Goal: Task Accomplishment & Management: Use online tool/utility

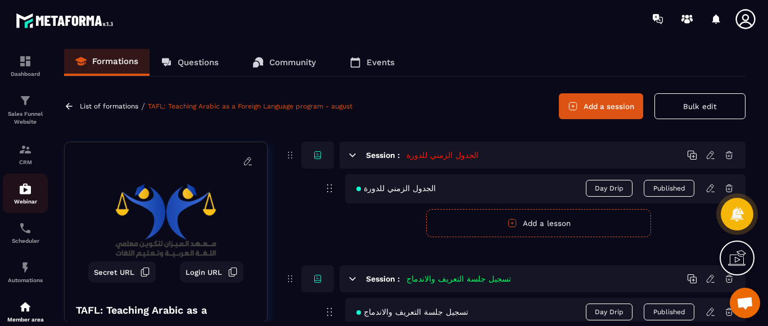
scroll to position [322, 0]
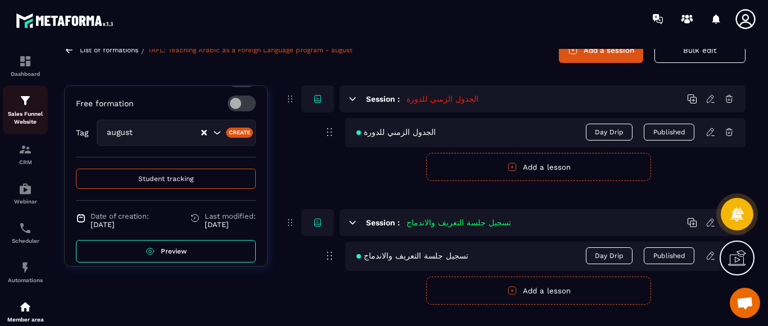
click at [24, 96] on img at bounding box center [25, 100] width 13 height 13
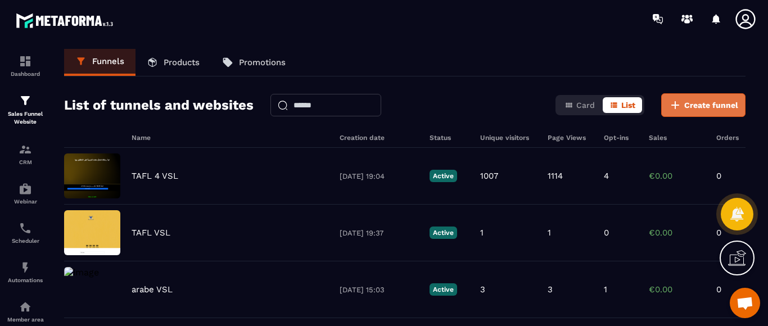
click at [694, 109] on span "Create funnel" at bounding box center [711, 105] width 54 height 11
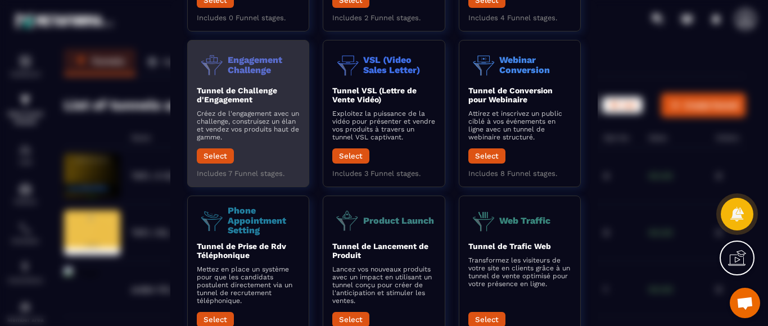
scroll to position [216, 0]
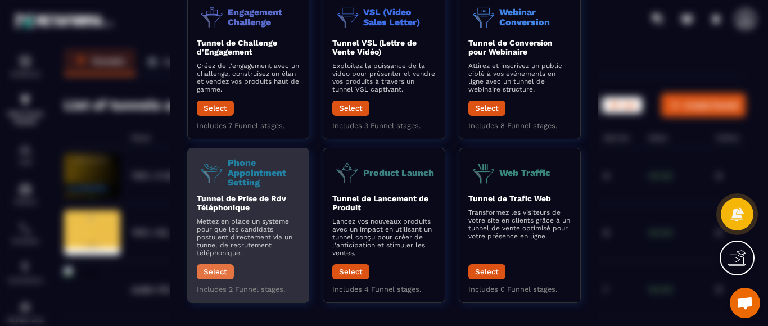
click at [210, 269] on button "Select" at bounding box center [215, 271] width 37 height 15
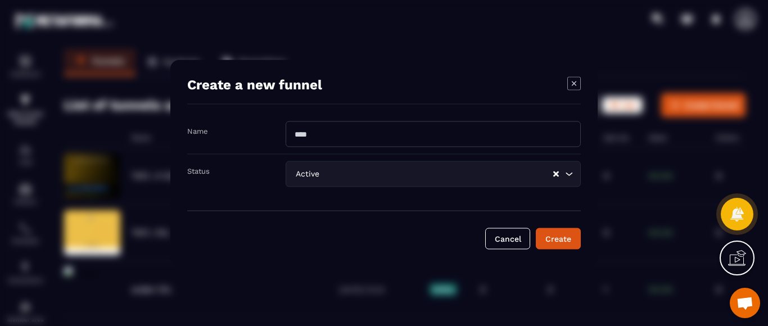
click at [577, 84] on icon "Modal window" at bounding box center [573, 83] width 13 height 13
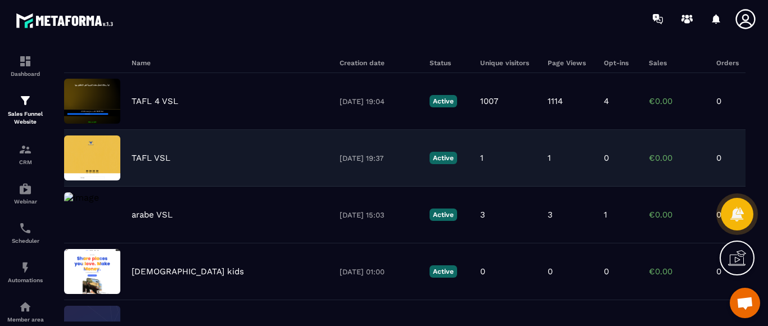
scroll to position [0, 0]
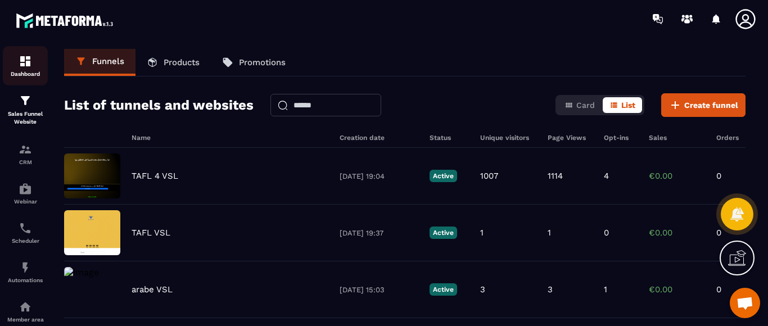
click at [23, 62] on img at bounding box center [25, 61] width 13 height 13
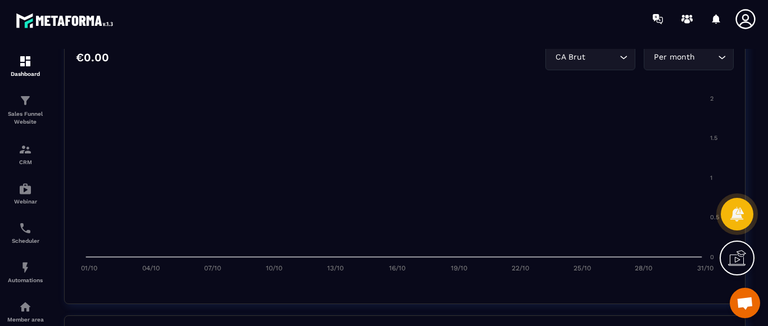
scroll to position [562, 0]
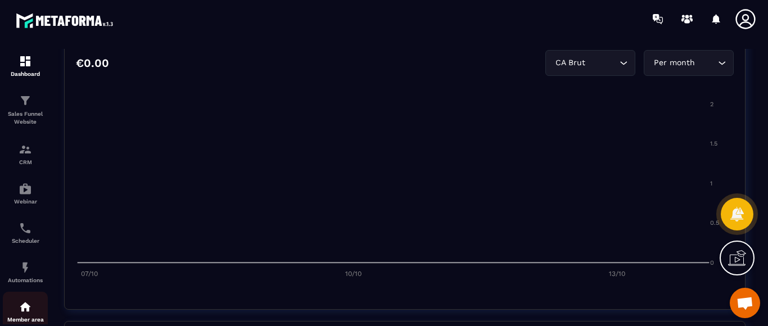
click at [22, 309] on img at bounding box center [25, 306] width 13 height 13
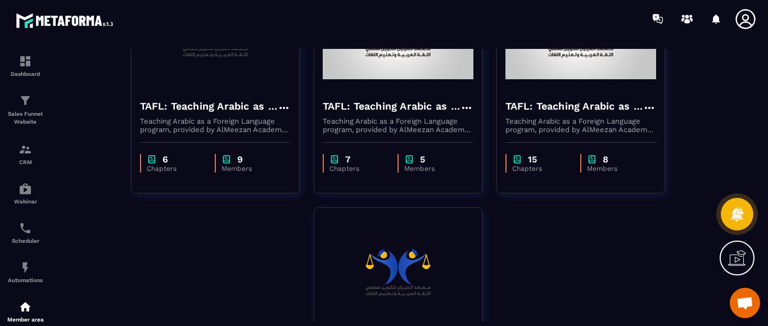
scroll to position [109, 0]
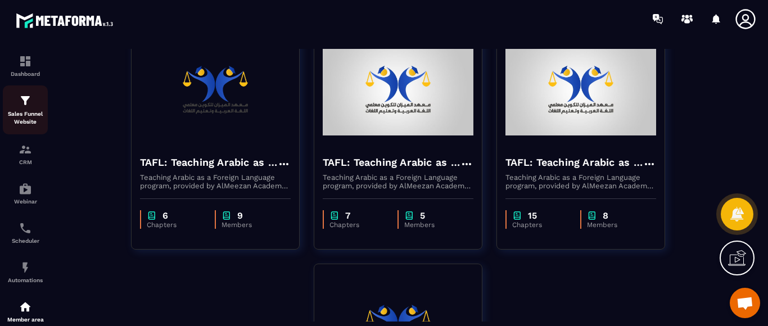
click at [21, 106] on img at bounding box center [25, 100] width 13 height 13
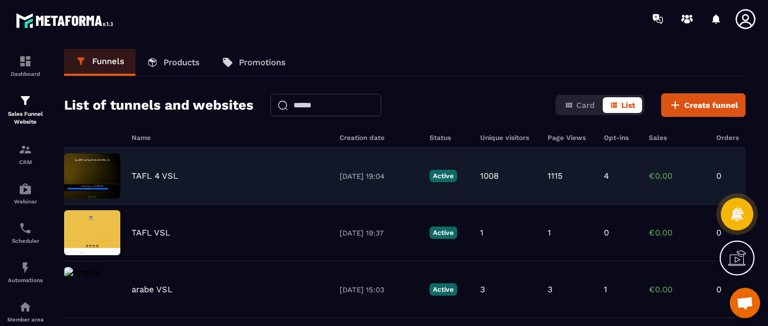
click at [89, 191] on img at bounding box center [92, 175] width 56 height 45
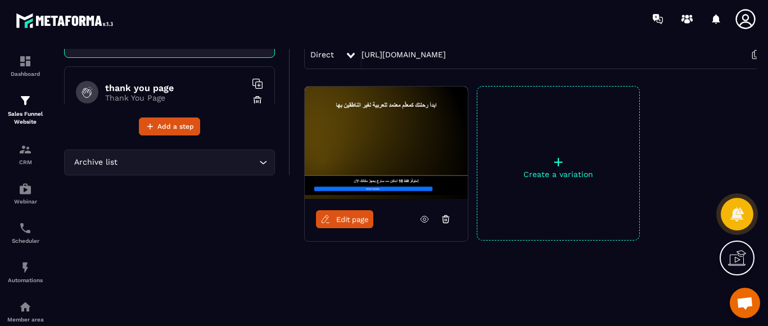
scroll to position [124, 0]
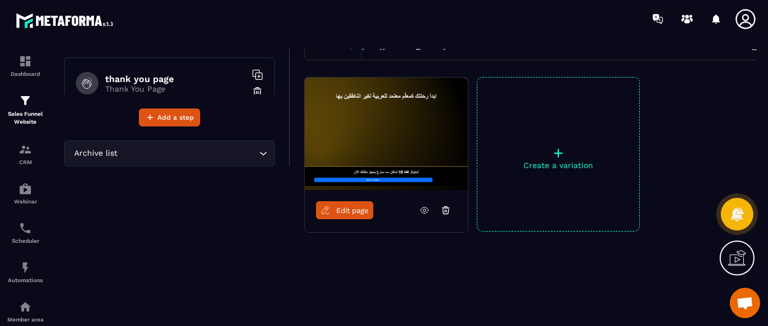
click at [412, 130] on img at bounding box center [386, 134] width 163 height 112
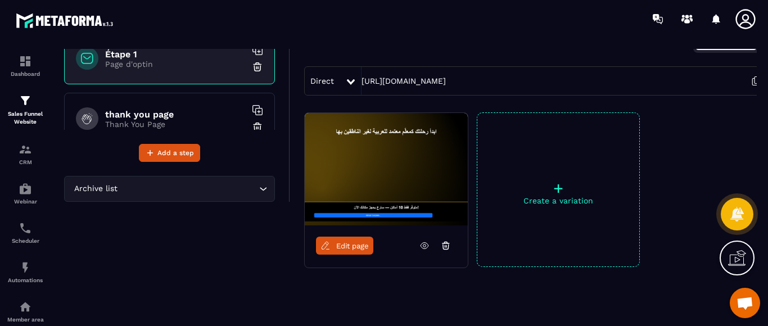
scroll to position [67, 0]
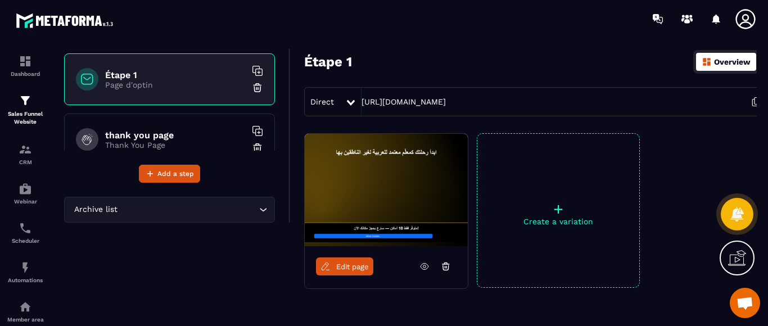
click at [724, 62] on p "Overview" at bounding box center [732, 61] width 37 height 9
click at [722, 64] on p "Overview" at bounding box center [732, 61] width 37 height 9
click at [383, 209] on img at bounding box center [386, 190] width 163 height 112
click at [404, 155] on img at bounding box center [386, 190] width 163 height 112
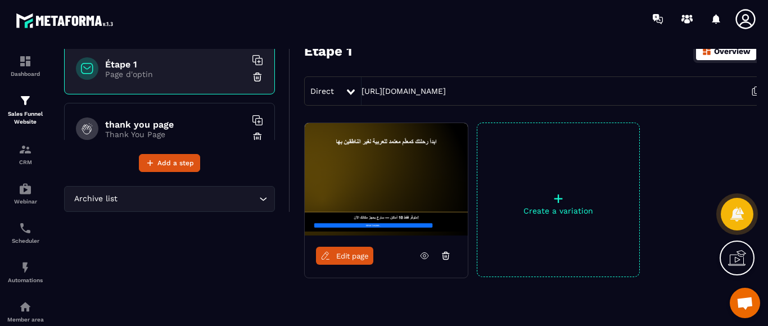
scroll to position [11, 0]
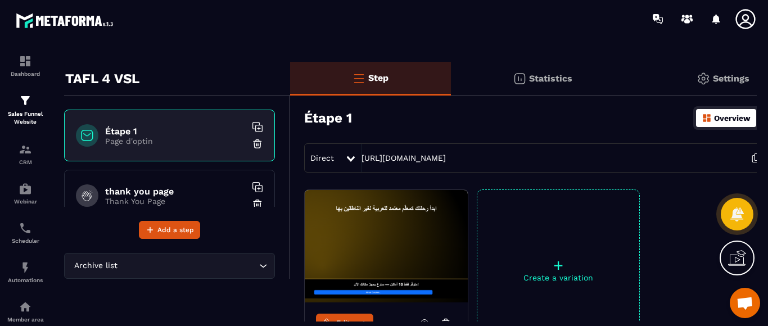
click at [742, 113] on div "Overview" at bounding box center [726, 118] width 60 height 18
click at [424, 156] on link "[URL][DOMAIN_NAME]" at bounding box center [404, 157] width 84 height 9
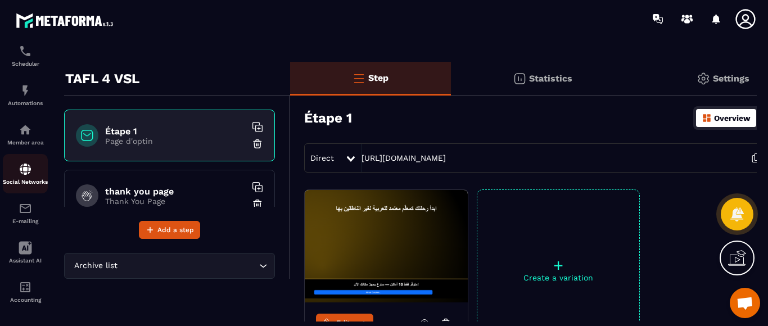
scroll to position [181, 0]
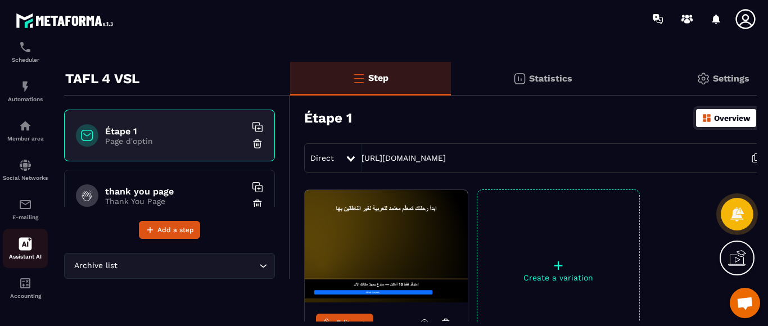
click at [31, 245] on icon at bounding box center [25, 244] width 13 height 13
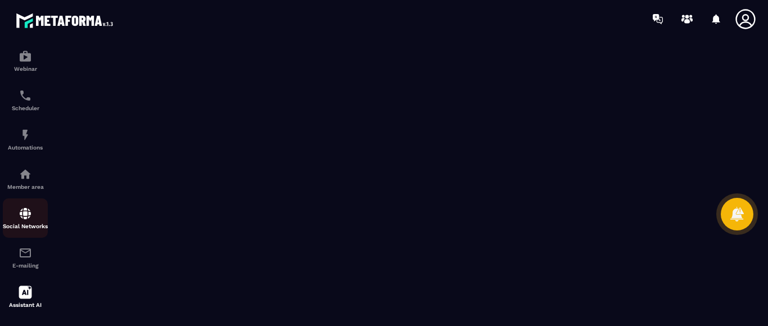
scroll to position [169, 0]
